Goal: Task Accomplishment & Management: Use online tool/utility

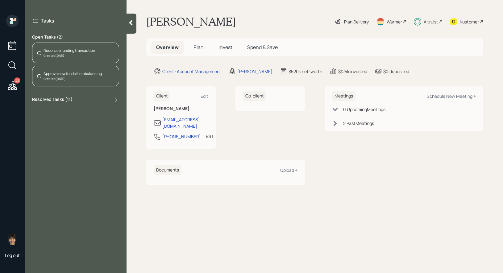
click at [75, 54] on div "Created Today" at bounding box center [69, 55] width 52 height 5
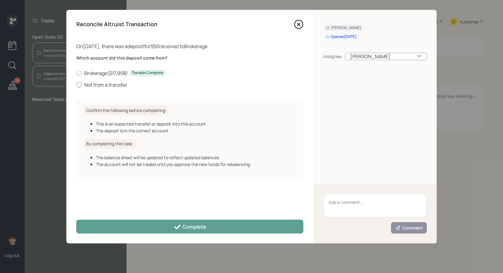
click at [76, 85] on div at bounding box center [79, 85] width 6 height 6
click at [76, 85] on input "Not from a transfer" at bounding box center [76, 85] width 0 height 0
radio input "true"
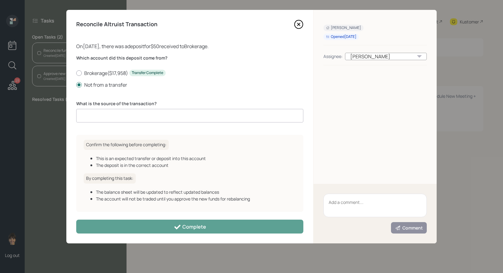
click at [116, 120] on input at bounding box center [189, 116] width 227 height 14
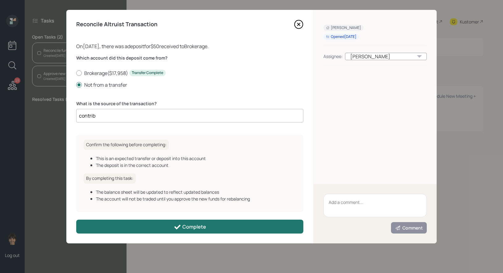
type input "contrib"
click at [178, 229] on icon at bounding box center [177, 226] width 7 height 7
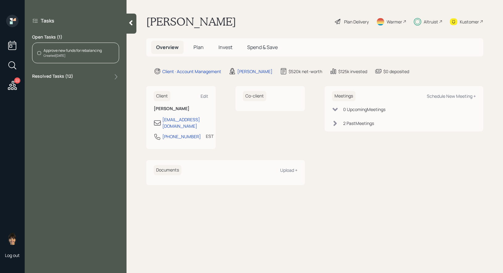
click at [70, 52] on div "Approve new funds for rebalancing" at bounding box center [72, 51] width 58 height 6
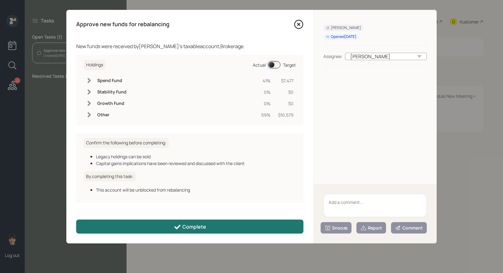
click at [169, 228] on button "Complete" at bounding box center [189, 227] width 227 height 14
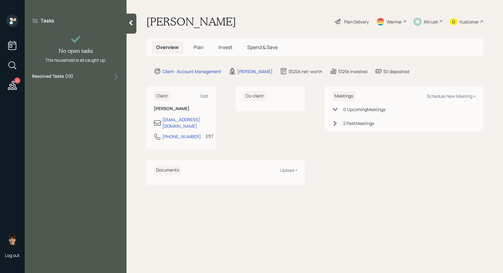
click at [134, 26] on div at bounding box center [131, 24] width 10 height 20
